Goal: Information Seeking & Learning: Learn about a topic

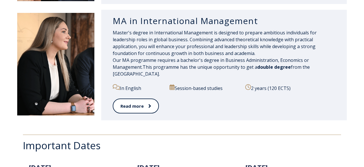
scroll to position [646, 0]
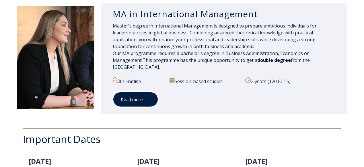
click at [137, 100] on link "Read more" at bounding box center [136, 100] width 46 height 16
